Goal: Transaction & Acquisition: Purchase product/service

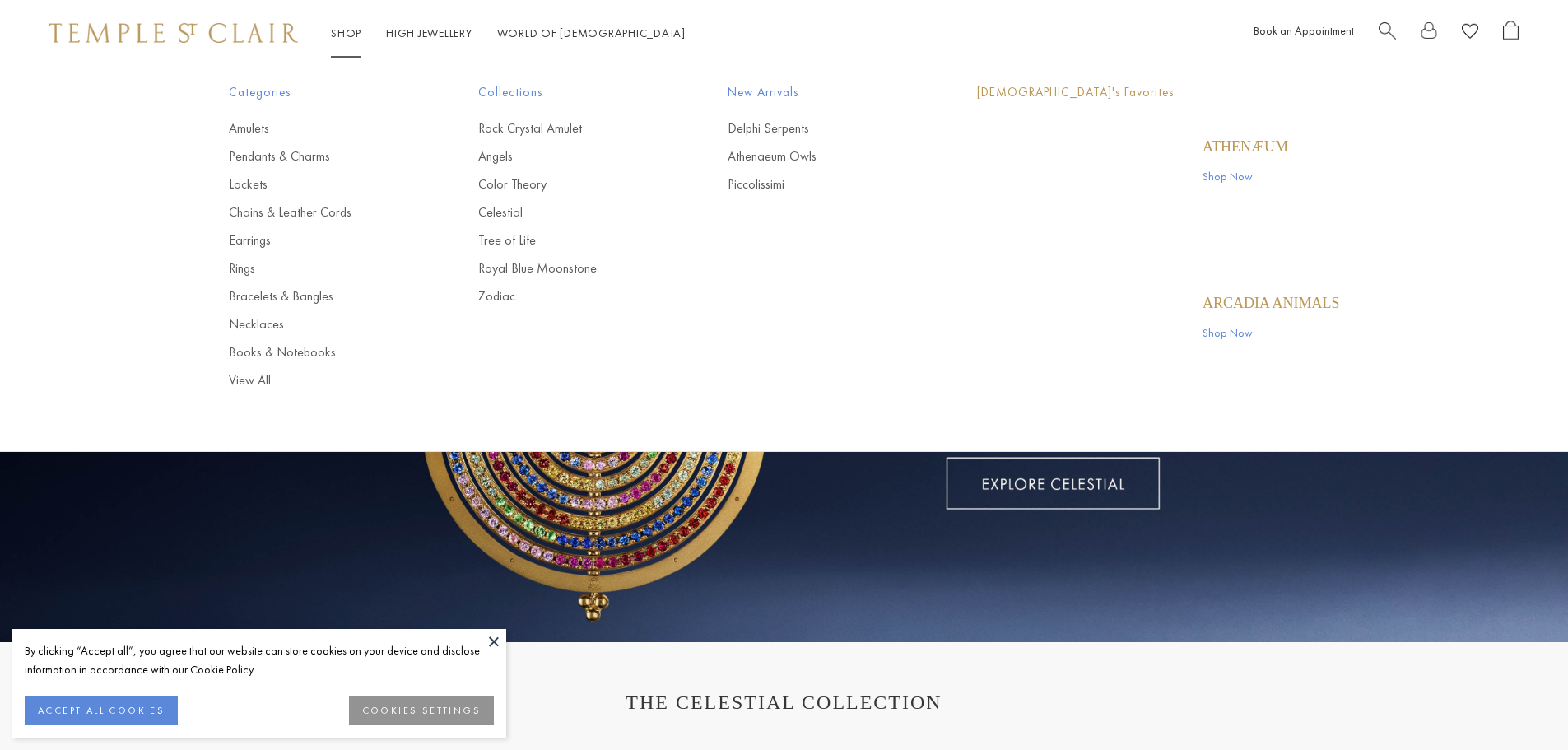
click at [354, 27] on link "Shop Shop" at bounding box center [346, 33] width 31 height 15
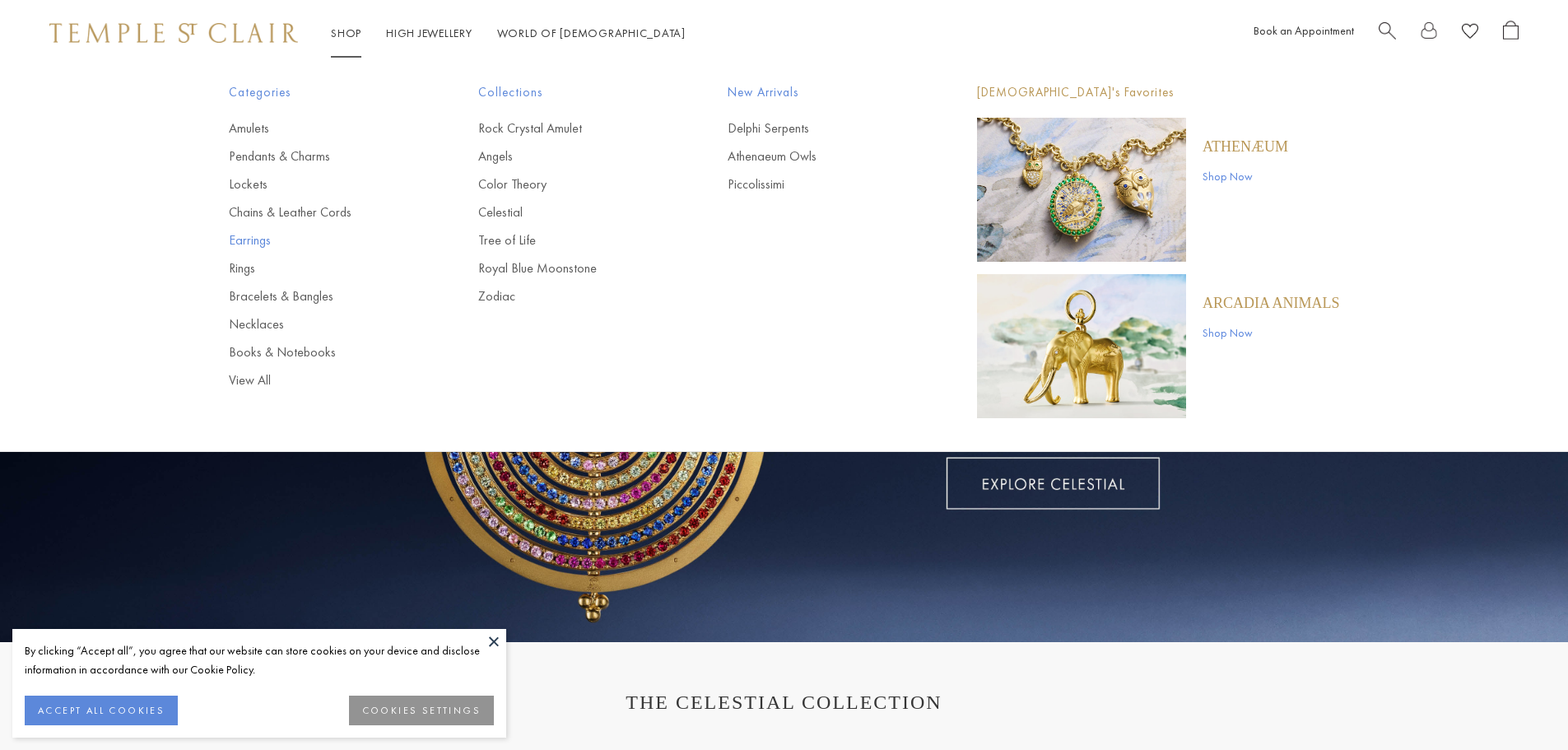
click at [256, 242] on link "Earrings" at bounding box center [320, 240] width 183 height 18
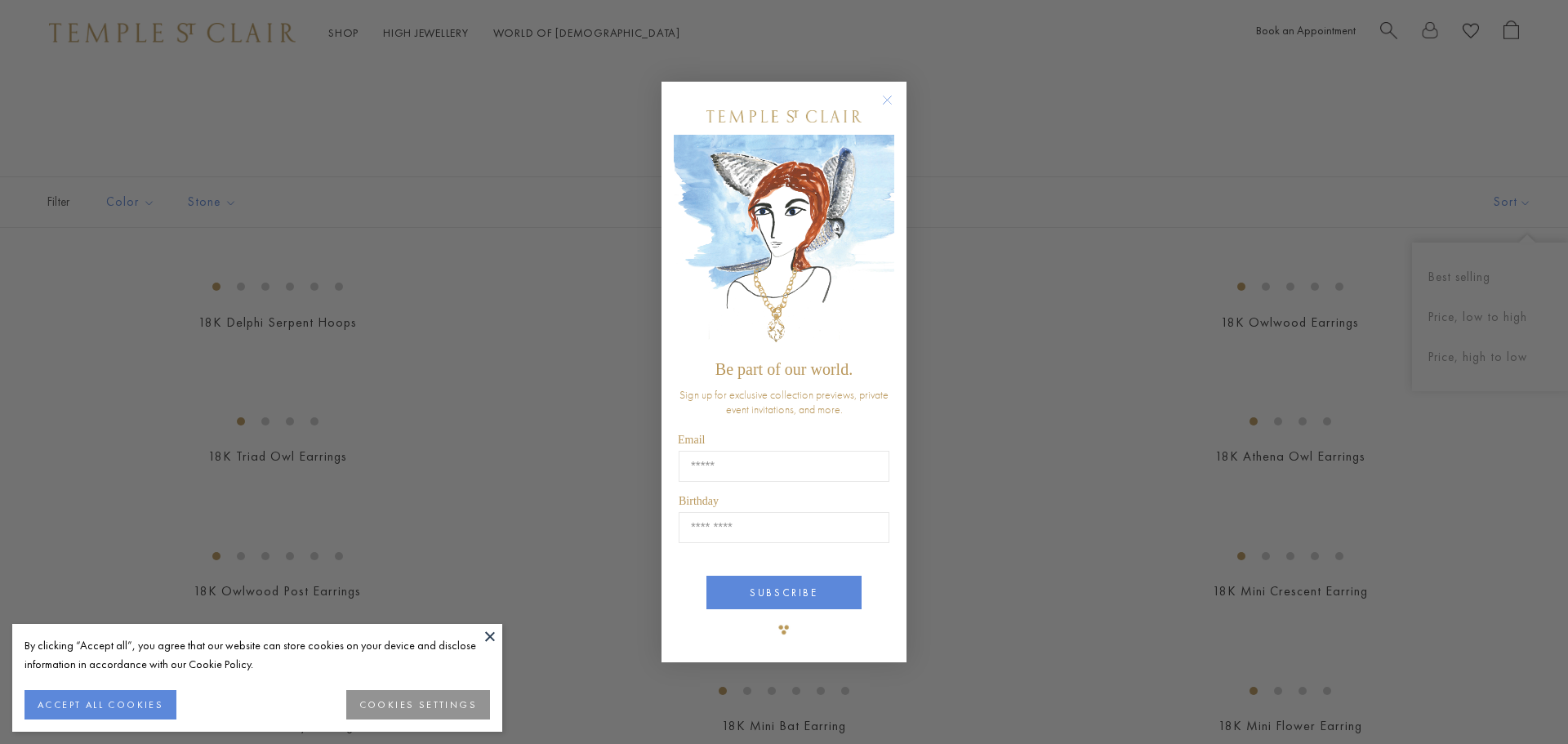
click at [891, 99] on circle "Close dialog" at bounding box center [887, 100] width 20 height 20
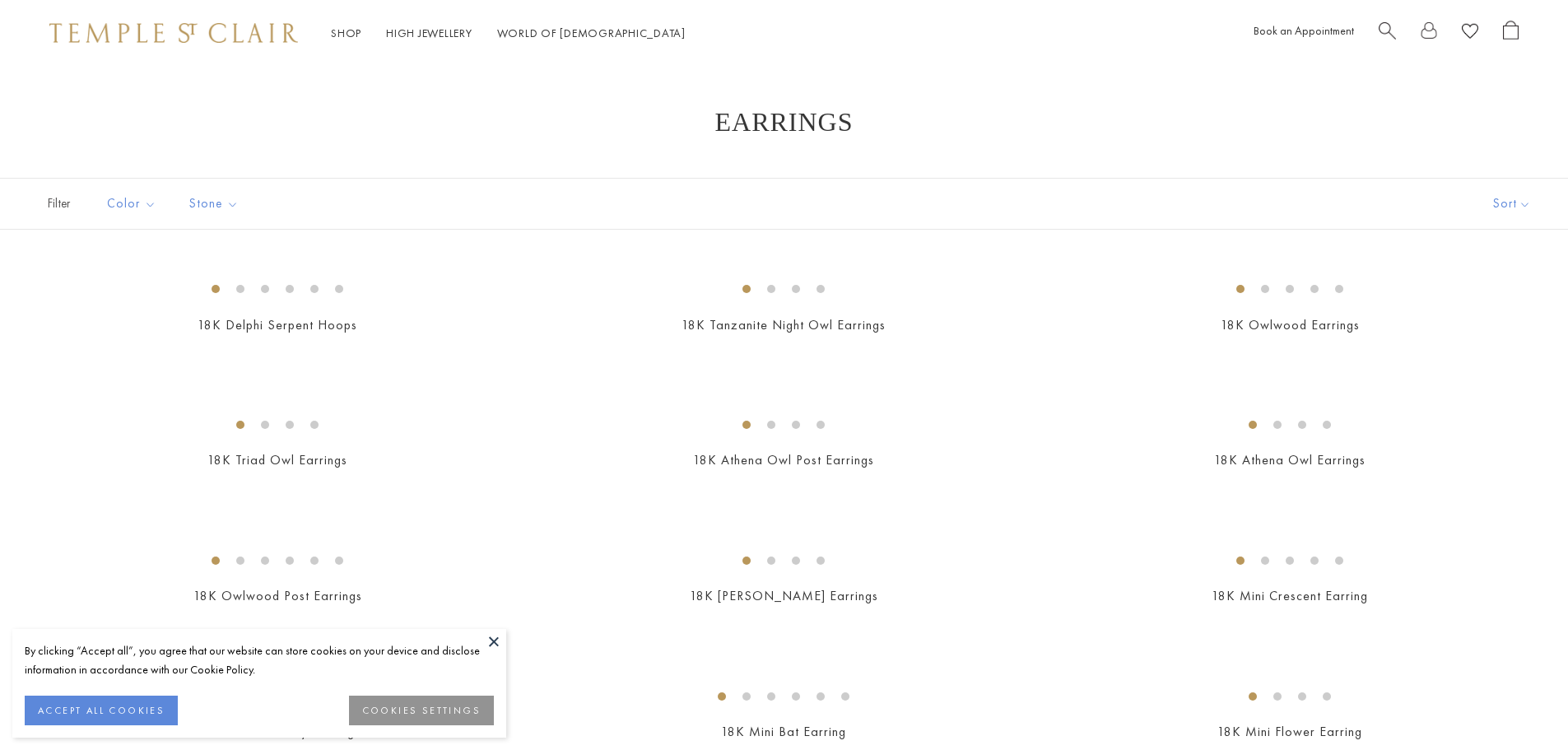
click at [498, 644] on button at bounding box center [494, 641] width 25 height 25
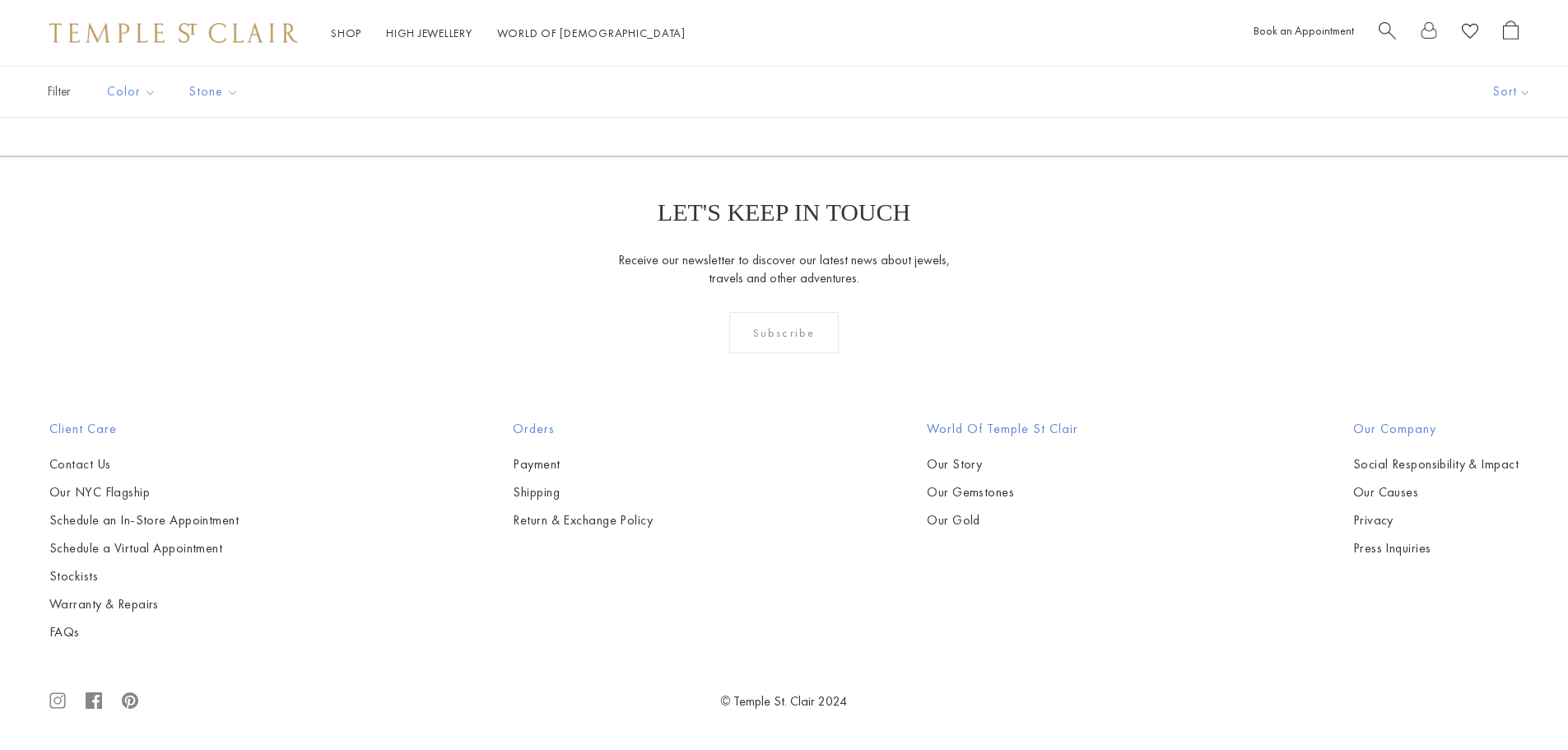
scroll to position [10563, 0]
click at [759, 90] on link "2" at bounding box center [758, 67] width 54 height 45
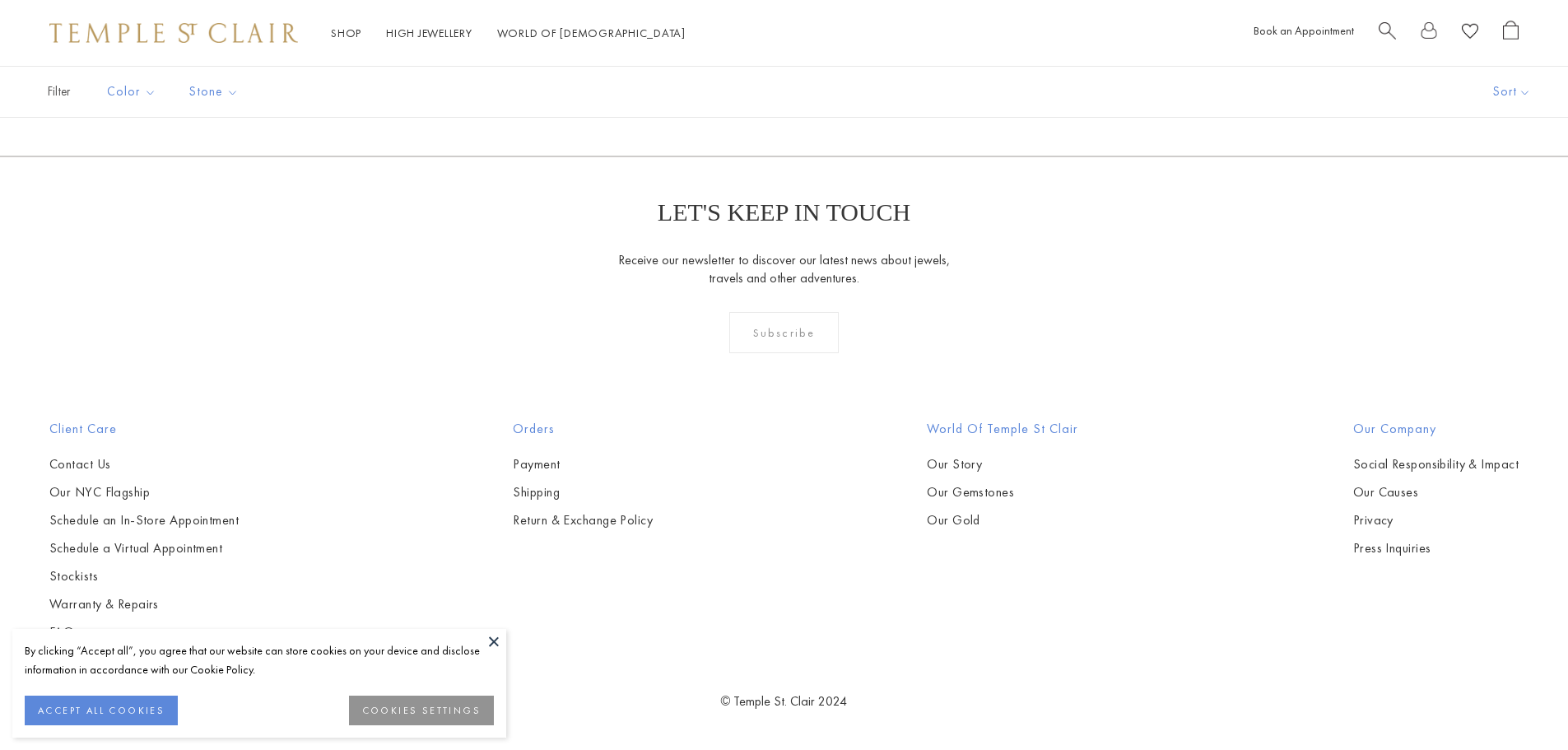
scroll to position [5985, 0]
